Goal: Task Accomplishment & Management: Use online tool/utility

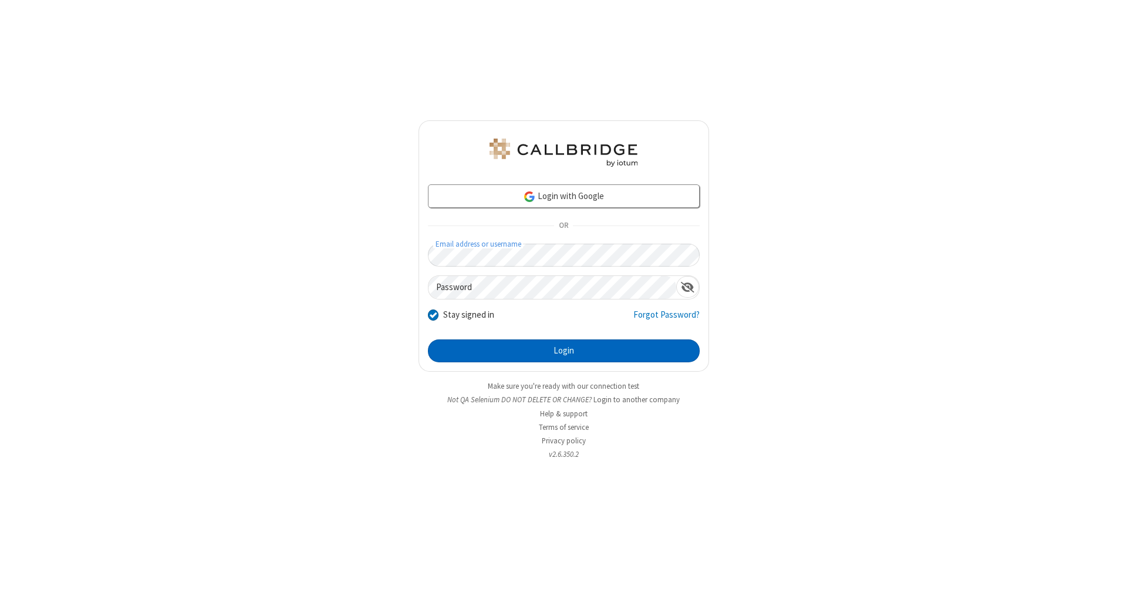
click at [563, 351] on button "Login" at bounding box center [564, 350] width 272 height 23
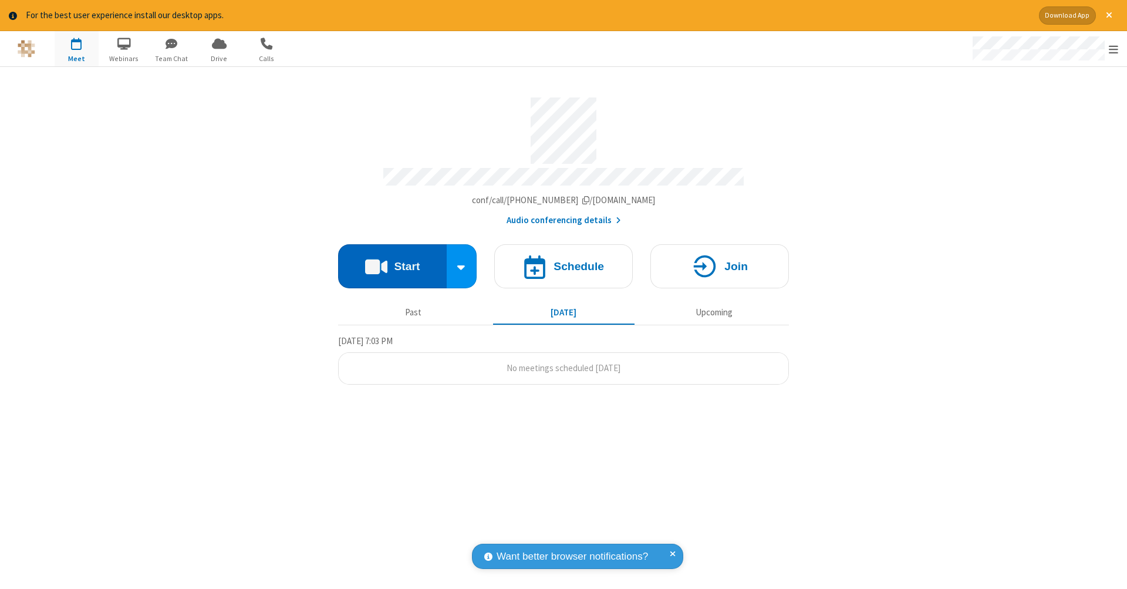
click at [392, 260] on button "Start" at bounding box center [392, 266] width 109 height 44
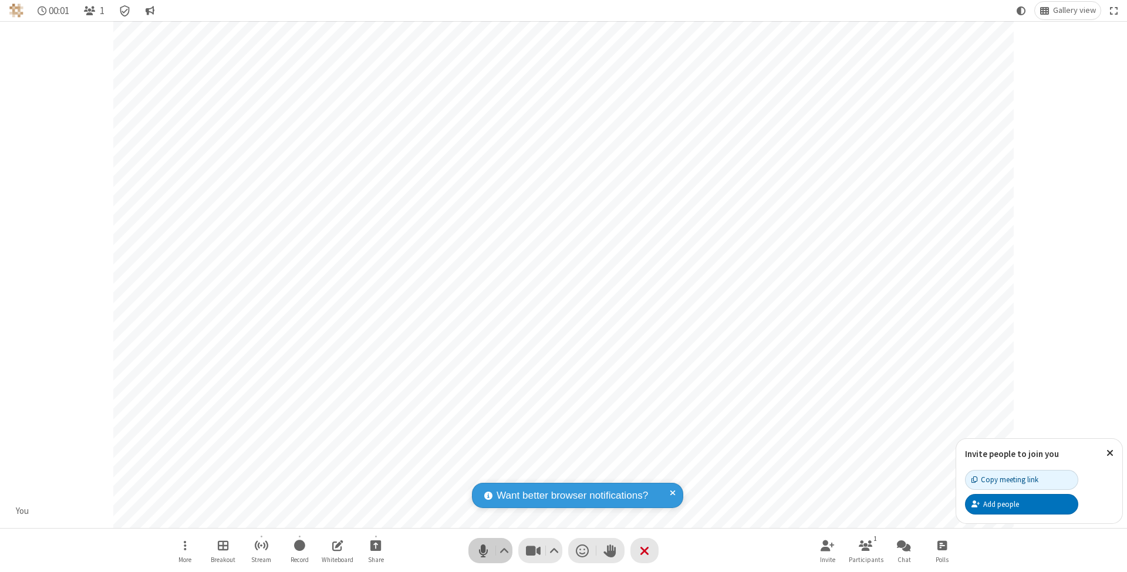
click at [483, 550] on span "Mute (⌘+Shift+A)" at bounding box center [483, 550] width 18 height 17
click at [483, 550] on span "Unmute (⌘+Shift+A)" at bounding box center [483, 550] width 18 height 17
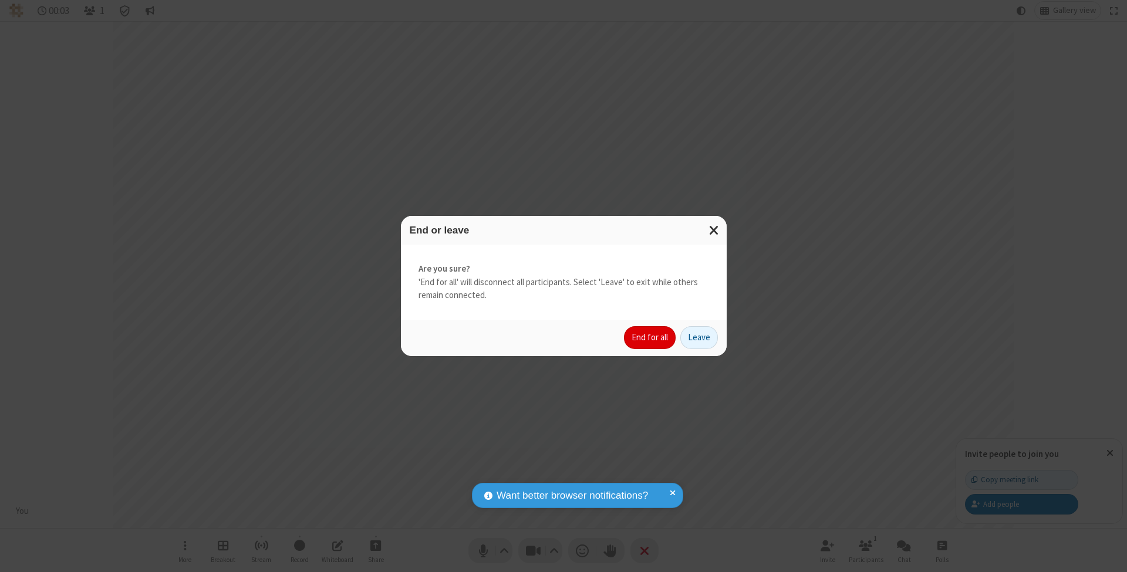
click at [650, 337] on button "End for all" at bounding box center [650, 337] width 52 height 23
